Goal: Task Accomplishment & Management: Manage account settings

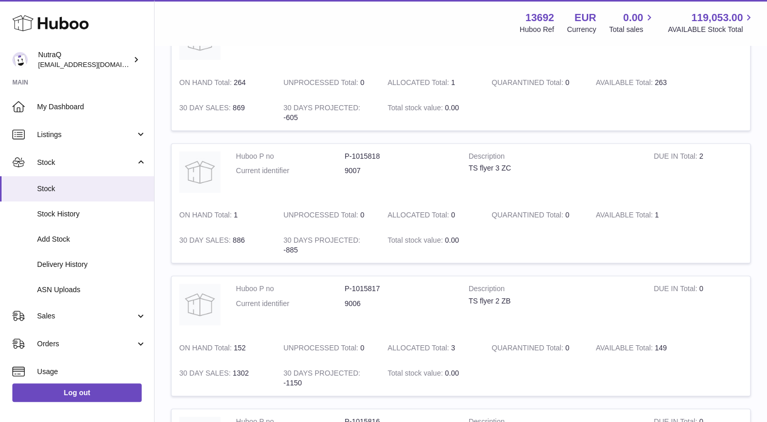
scroll to position [183, 247]
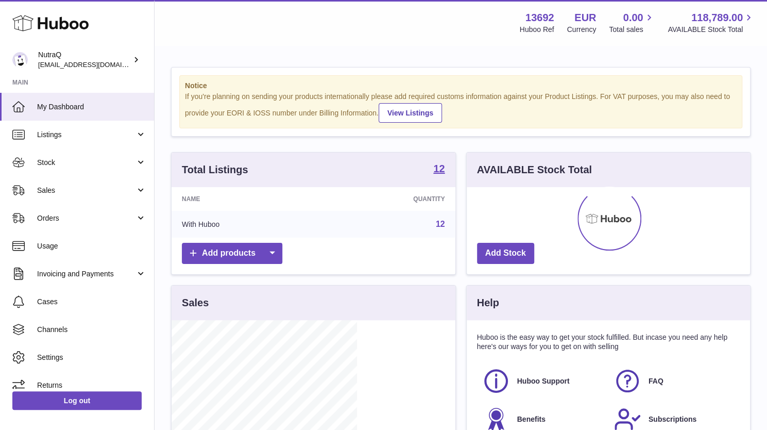
scroll to position [161, 185]
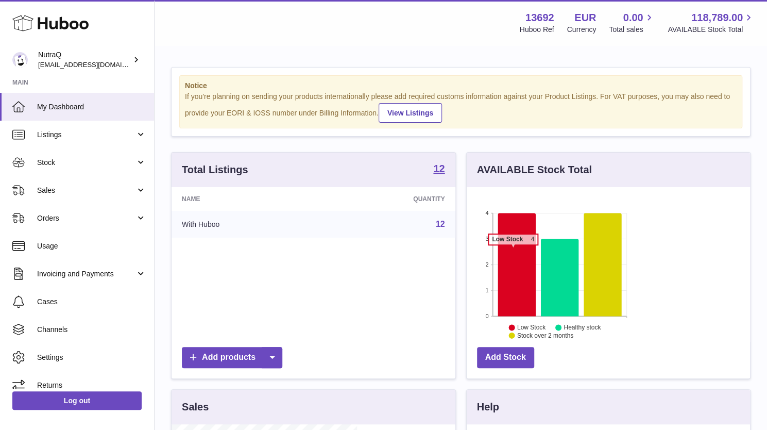
click at [498, 249] on icon at bounding box center [517, 264] width 38 height 103
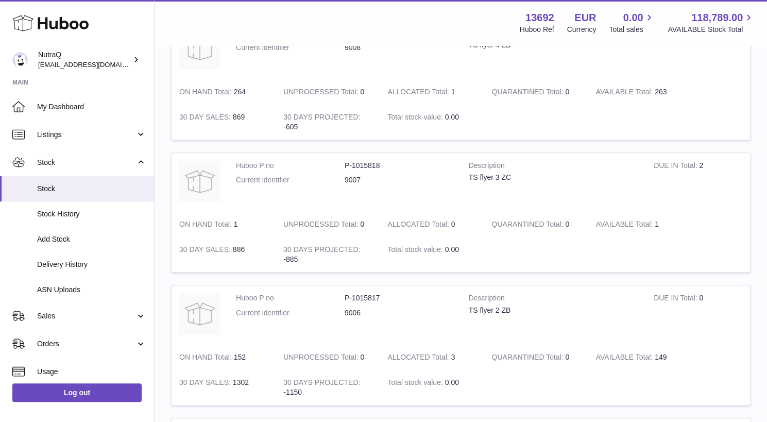
scroll to position [183, 144]
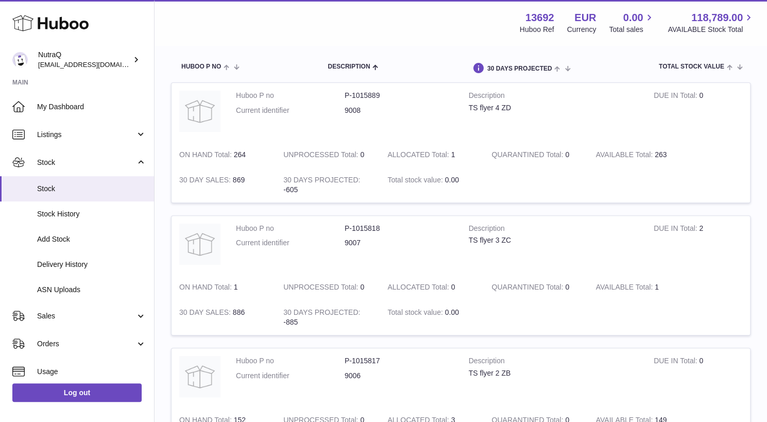
scroll to position [101, 0]
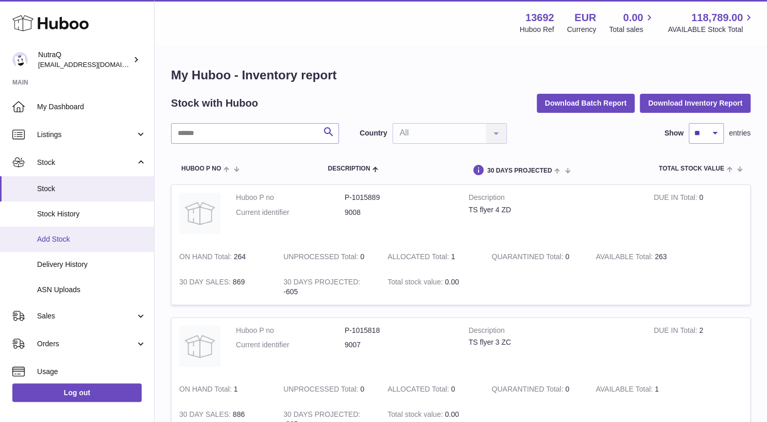
click at [55, 239] on span "Add Stock" at bounding box center [91, 239] width 109 height 10
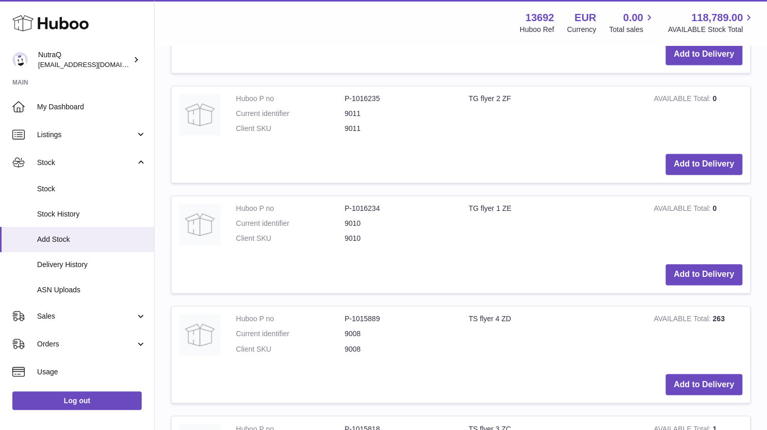
scroll to position [876, 0]
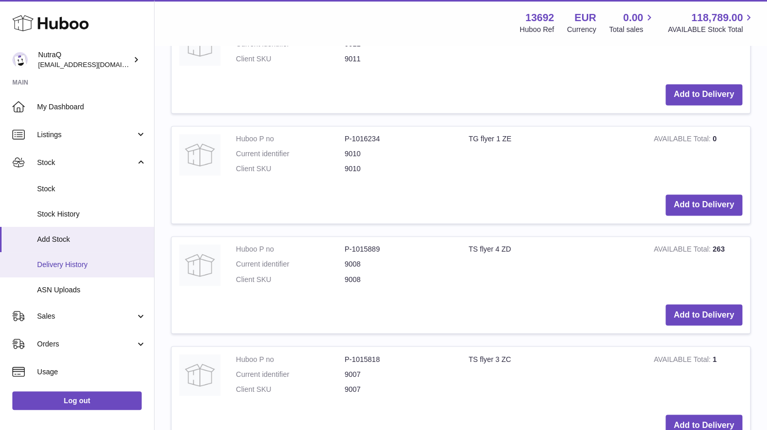
click at [62, 261] on span "Delivery History" at bounding box center [91, 265] width 109 height 10
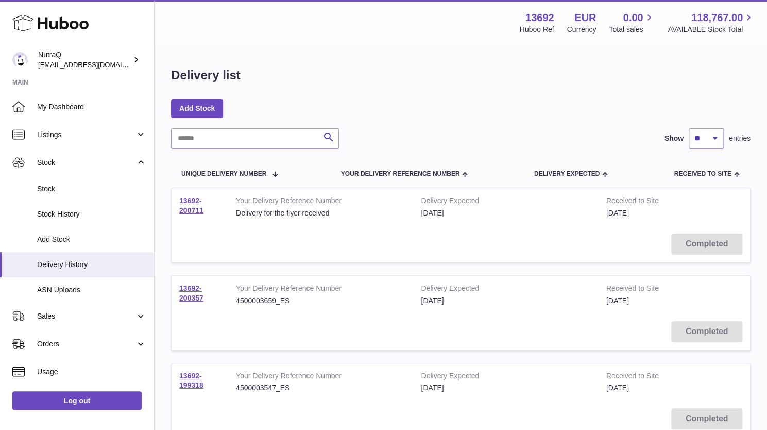
click at [48, 195] on link "Stock" at bounding box center [77, 188] width 154 height 25
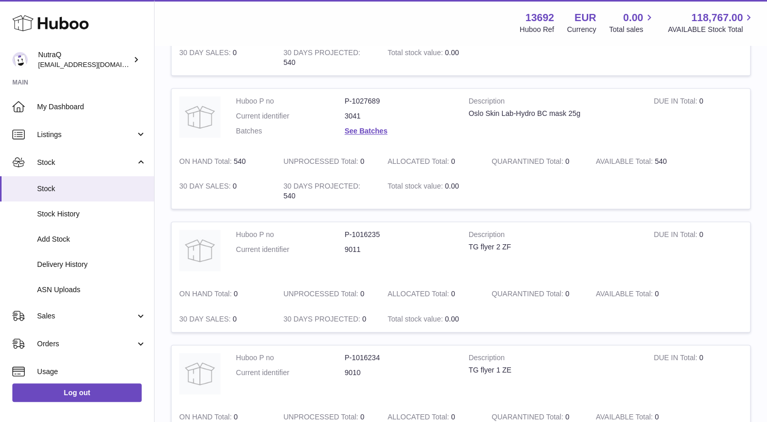
scroll to position [618, 0]
click at [55, 109] on span "My Dashboard" at bounding box center [91, 107] width 109 height 10
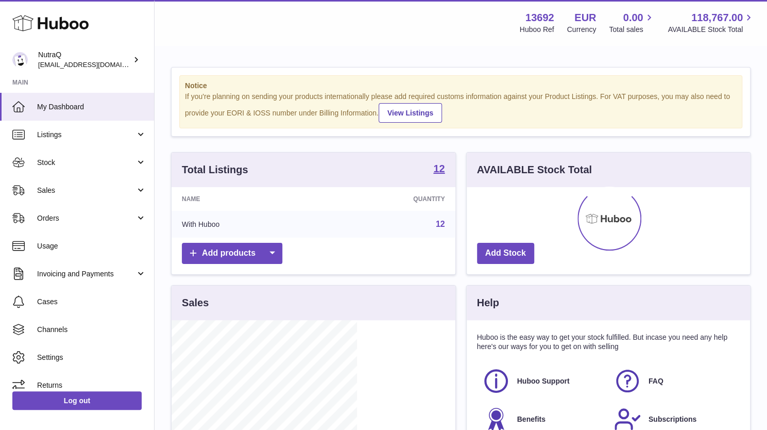
scroll to position [161, 185]
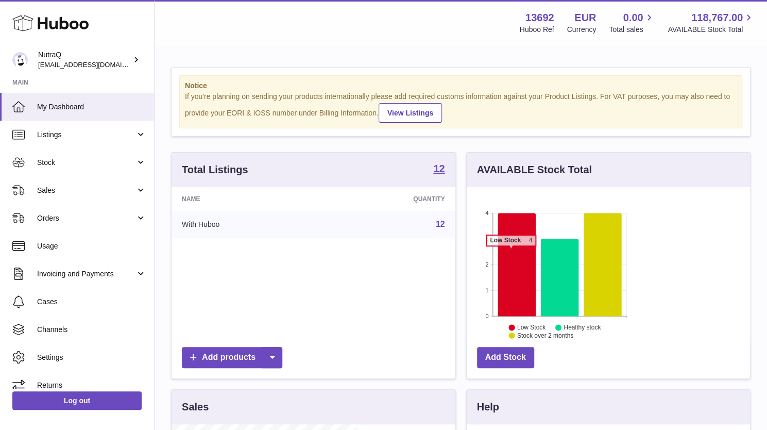
click at [498, 250] on icon at bounding box center [517, 264] width 38 height 103
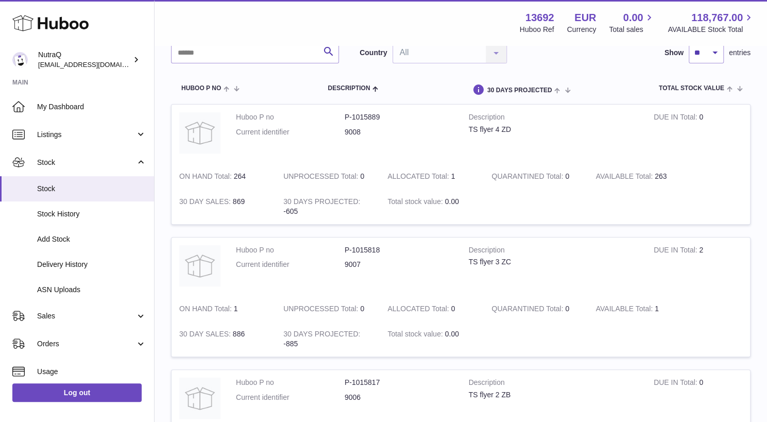
scroll to position [82, 124]
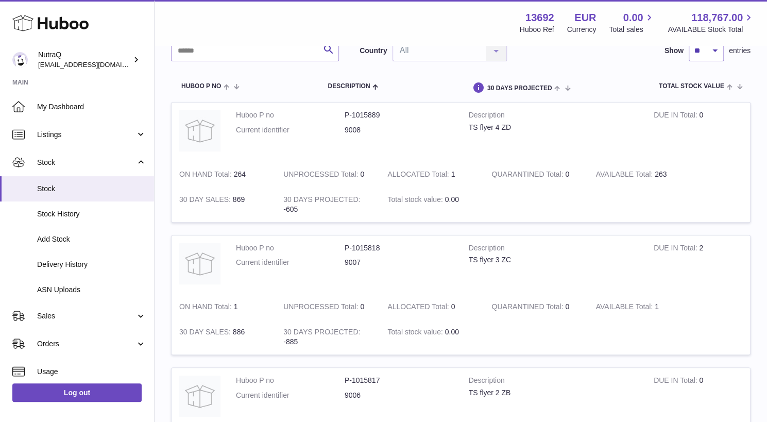
click at [646, 256] on td "DUE IN Total 2" at bounding box center [698, 264] width 104 height 59
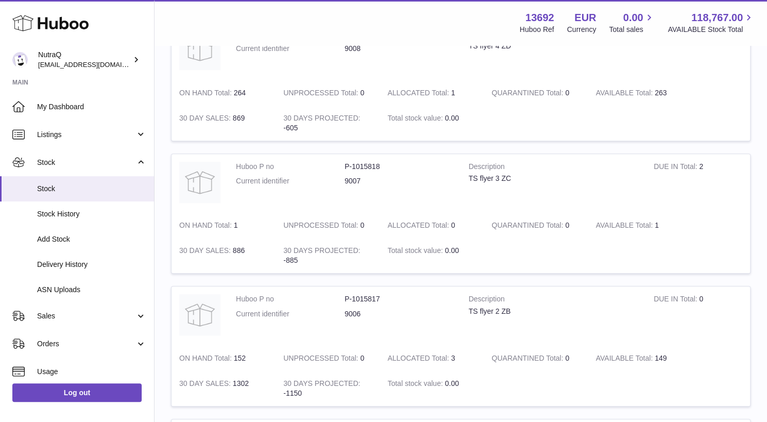
scroll to position [165, 124]
